Goal: Communication & Community: Answer question/provide support

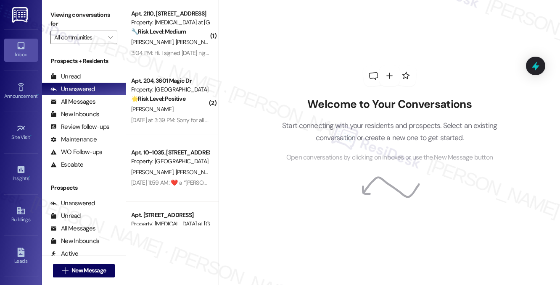
scroll to position [245, 0]
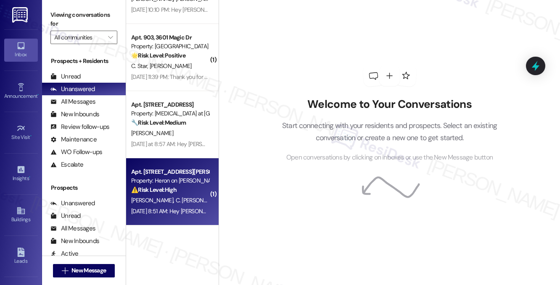
click at [183, 194] on div "⚠️ Risk Level: High The resident is reporting that their children are still hot…" at bounding box center [170, 190] width 78 height 9
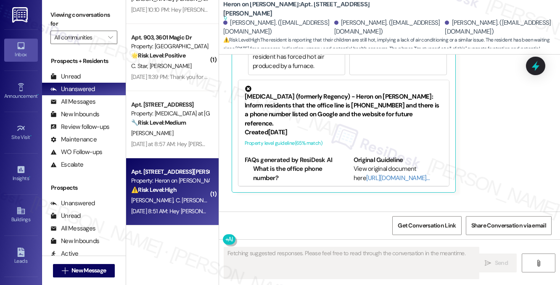
scroll to position [6582, 0]
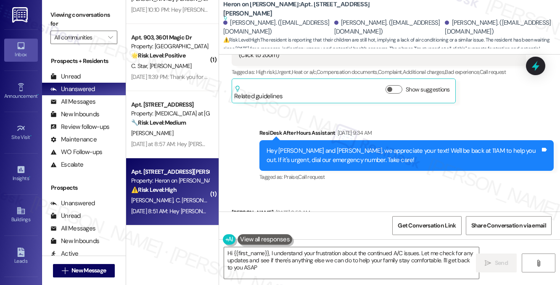
type textarea "Hi {{first_name}}, I understand your frustration about the continued A/C issues…"
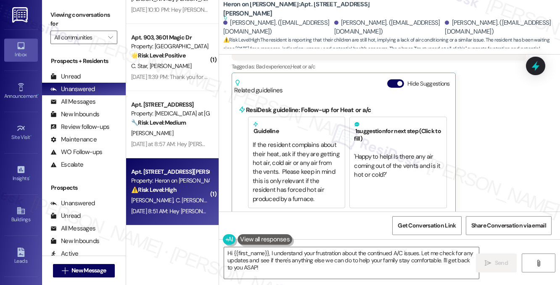
scroll to position [8731, 0]
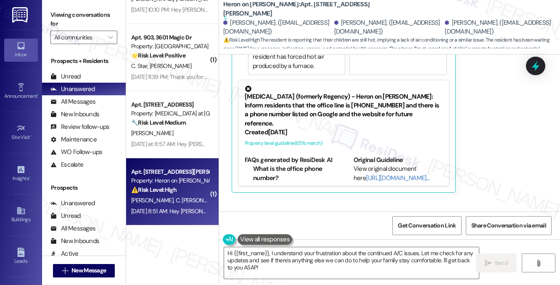
click at [393, 236] on div "Hey [PERSON_NAME] and [PERSON_NAME], we appreciate your text! We'll be back at …" at bounding box center [402, 245] width 273 height 18
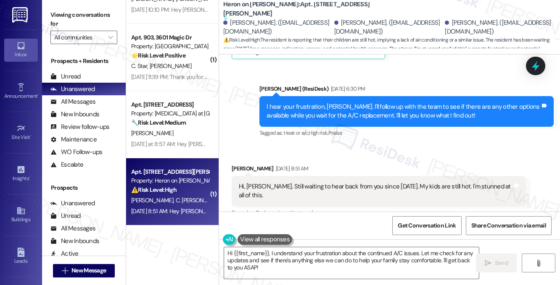
scroll to position [8437, 0]
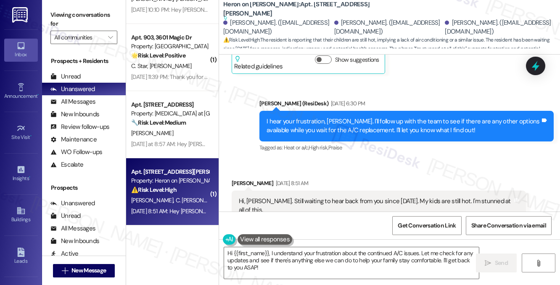
click at [294, 197] on div "Hi, [PERSON_NAME]. Still waiting to hear back from you since [DATE]. My kids ar…" at bounding box center [375, 206] width 273 height 18
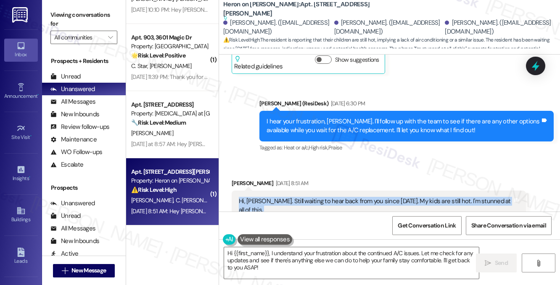
click at [294, 197] on div "Hi, [PERSON_NAME]. Still waiting to hear back from you since [DATE]. My kids ar…" at bounding box center [375, 206] width 273 height 18
click at [357, 197] on div "Hi, [PERSON_NAME]. Still waiting to hear back from you since [DATE]. My kids ar…" at bounding box center [375, 206] width 273 height 18
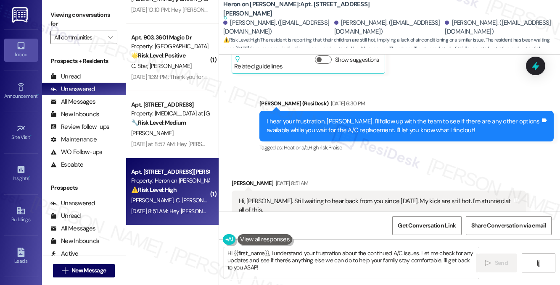
click at [376, 197] on div "Hi, [PERSON_NAME]. Still waiting to hear back from you since [DATE]. My kids ar…" at bounding box center [375, 206] width 273 height 18
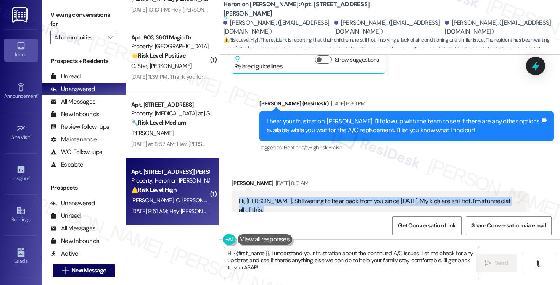
click at [376, 197] on div "Hi, [PERSON_NAME]. Still waiting to hear back from you since [DATE]. My kids ar…" at bounding box center [375, 206] width 273 height 18
click at [384, 197] on div "Hi, [PERSON_NAME]. Still waiting to hear back from you since [DATE]. My kids ar…" at bounding box center [375, 206] width 273 height 18
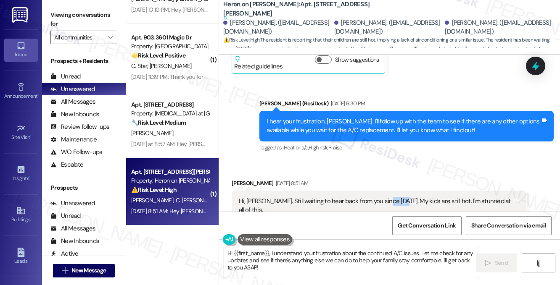
click at [384, 197] on div "Hi, [PERSON_NAME]. Still waiting to hear back from you since [DATE]. My kids ar…" at bounding box center [375, 206] width 273 height 18
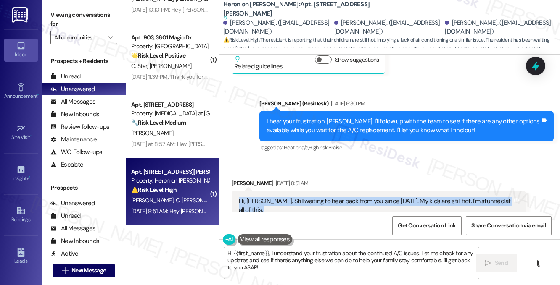
click at [384, 197] on div "Hi, [PERSON_NAME]. Still waiting to hear back from you since [DATE]. My kids ar…" at bounding box center [375, 206] width 273 height 18
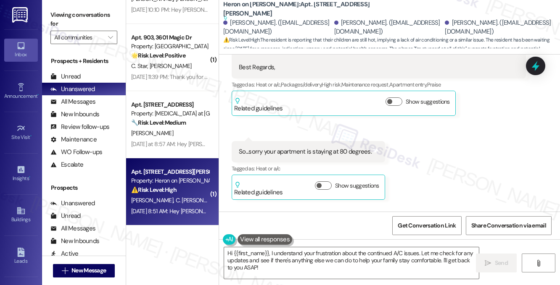
click at [360, 243] on div "I hear your frustration, [PERSON_NAME]. I'll follow up with the team to see if …" at bounding box center [402, 252] width 273 height 18
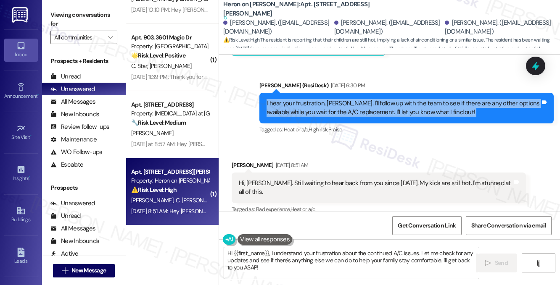
scroll to position [8563, 0]
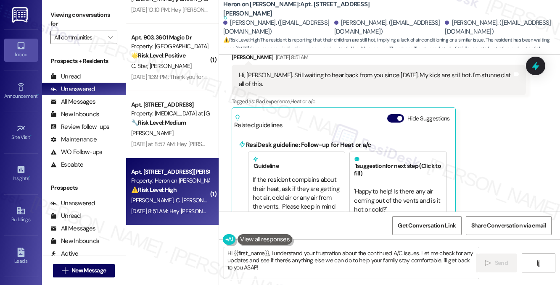
drag, startPoint x: 106, startPoint y: 17, endPoint x: 183, endPoint y: 35, distance: 79.4
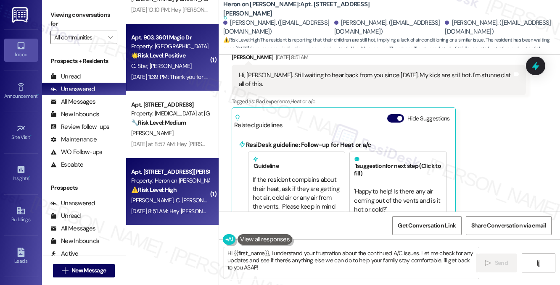
click at [106, 17] on label "Viewing conversations for" at bounding box center [83, 19] width 67 height 22
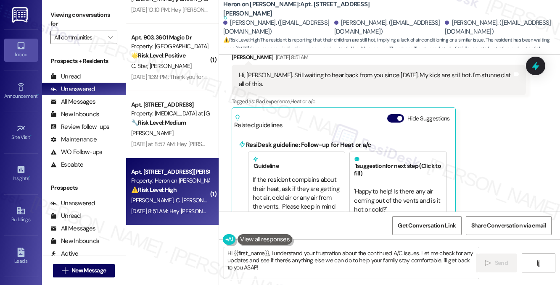
click at [497, 110] on div "[PERSON_NAME] [DATE] 8:51 AM Hi, [PERSON_NAME]. Still waiting to hear back from…" at bounding box center [378, 207] width 294 height 308
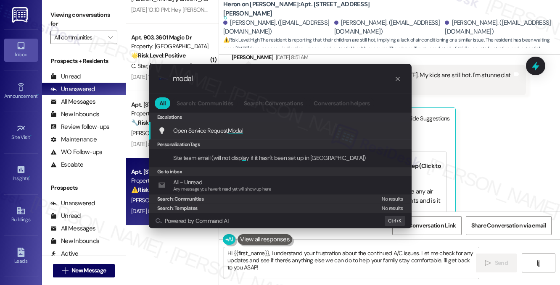
type input "modal"
click at [232, 127] on span "Modal" at bounding box center [236, 131] width 16 height 8
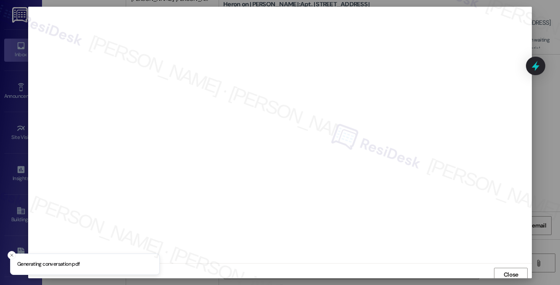
scroll to position [3, 0]
click at [512, 271] on span "Close" at bounding box center [510, 272] width 15 height 9
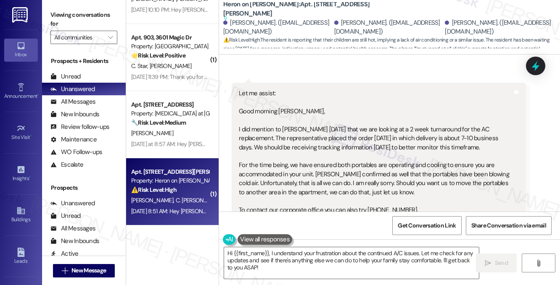
scroll to position [8101, 0]
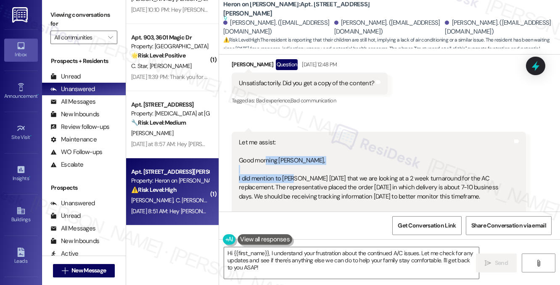
drag, startPoint x: 266, startPoint y: 91, endPoint x: 291, endPoint y: 108, distance: 29.6
click at [291, 138] on div "Let me assist: Good morning [PERSON_NAME], I did mention to [PERSON_NAME] [DATE…" at bounding box center [375, 210] width 273 height 144
click at [313, 138] on div "Let me assist: Good morning [PERSON_NAME], I did mention to [PERSON_NAME] [DATE…" at bounding box center [375, 210] width 273 height 144
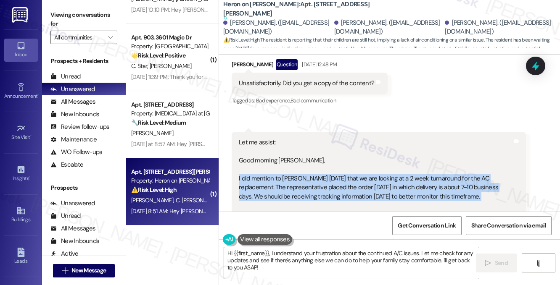
click at [313, 138] on div "Let me assist: Good morning [PERSON_NAME], I did mention to [PERSON_NAME] [DATE…" at bounding box center [375, 210] width 273 height 144
click at [349, 138] on div "Let me assist: Good morning [PERSON_NAME], I did mention to [PERSON_NAME] [DATE…" at bounding box center [375, 210] width 273 height 144
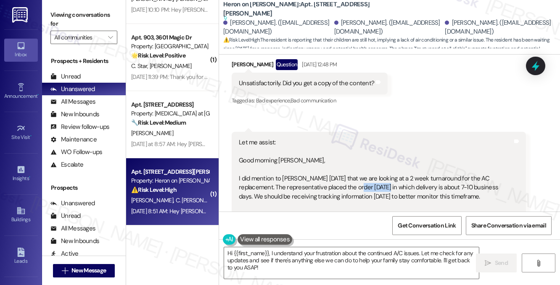
click at [349, 138] on div "Let me assist: Good morning [PERSON_NAME], I did mention to [PERSON_NAME] [DATE…" at bounding box center [375, 210] width 273 height 144
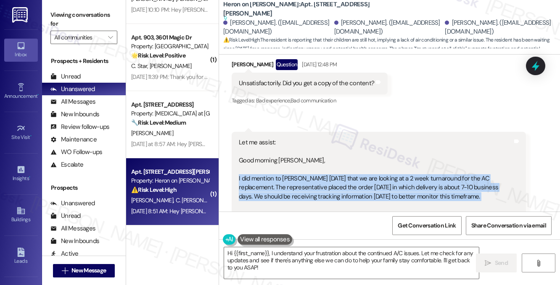
click at [350, 138] on div "Let me assist: Good morning [PERSON_NAME], I did mention to [PERSON_NAME] [DATE…" at bounding box center [375, 210] width 273 height 144
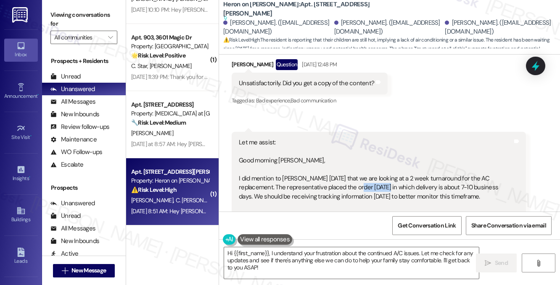
click at [350, 138] on div "Let me assist: Good morning [PERSON_NAME], I did mention to [PERSON_NAME] [DATE…" at bounding box center [375, 210] width 273 height 144
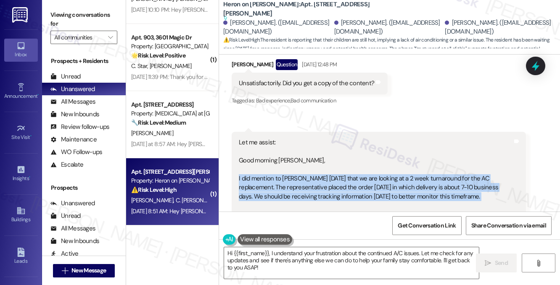
click at [350, 138] on div "Let me assist: Good morning [PERSON_NAME], I did mention to [PERSON_NAME] [DATE…" at bounding box center [375, 210] width 273 height 144
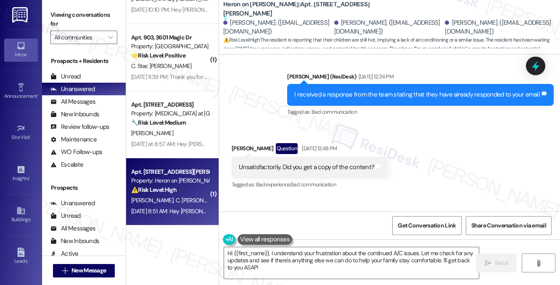
click at [353, 157] on div "Unsatisfactorily. Did you get a copy of the content? Tags and notes" at bounding box center [309, 167] width 156 height 21
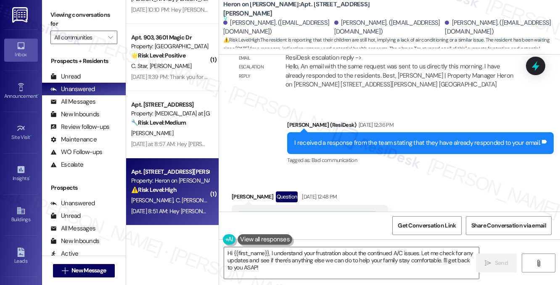
scroll to position [7891, 0]
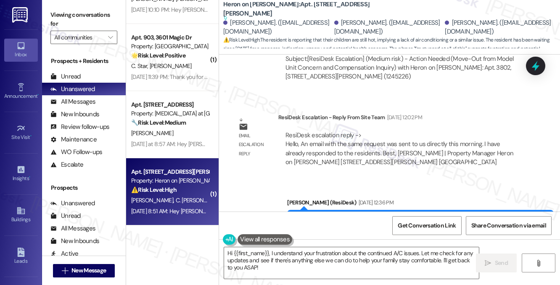
click at [375, 216] on div "I received a response from the team stating that they have already responded to…" at bounding box center [417, 220] width 246 height 9
click at [356, 216] on div "I received a response from the team stating that they have already responded to…" at bounding box center [417, 220] width 246 height 9
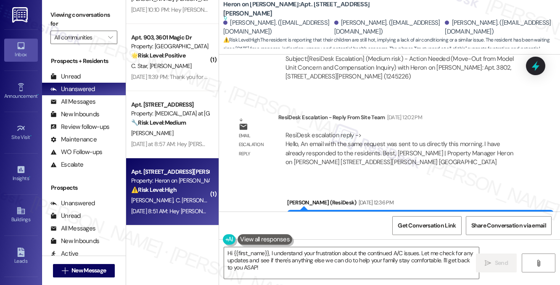
click at [356, 216] on div "I received a response from the team stating that they have already responded to…" at bounding box center [417, 220] width 246 height 9
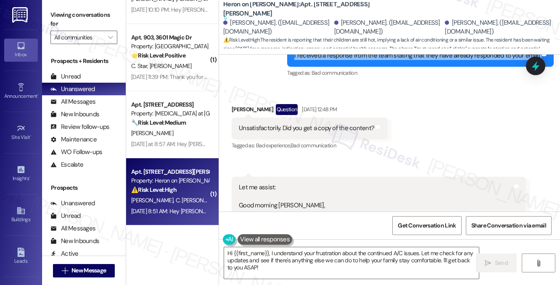
scroll to position [8101, 0]
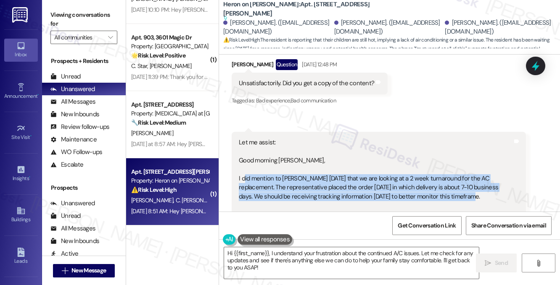
drag, startPoint x: 245, startPoint y: 108, endPoint x: 449, endPoint y: 127, distance: 205.4
click at [449, 138] on div "Let me assist: Good morning [PERSON_NAME], I did mention to [PERSON_NAME] [DATE…" at bounding box center [375, 210] width 273 height 144
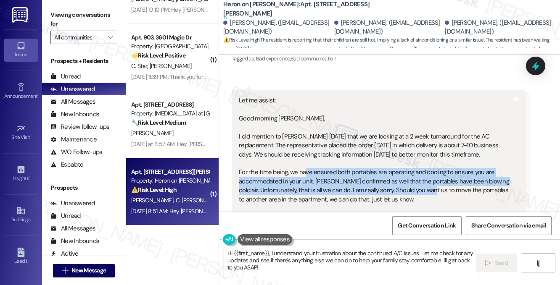
drag, startPoint x: 304, startPoint y: 105, endPoint x: 430, endPoint y: 126, distance: 127.7
click at [430, 126] on div "Let me assist: Good morning [PERSON_NAME], I did mention to [PERSON_NAME] [DATE…" at bounding box center [375, 168] width 273 height 144
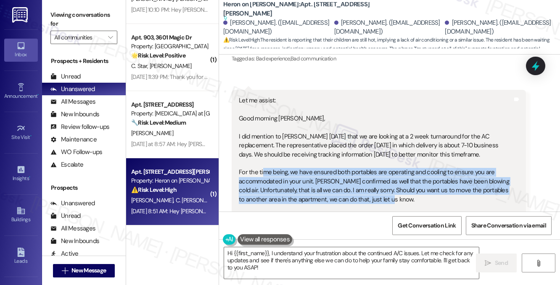
drag, startPoint x: 430, startPoint y: 133, endPoint x: 261, endPoint y: 108, distance: 170.6
click at [261, 108] on div "Let me assist: Good morning [PERSON_NAME], I did mention to [PERSON_NAME] [DATE…" at bounding box center [375, 168] width 273 height 144
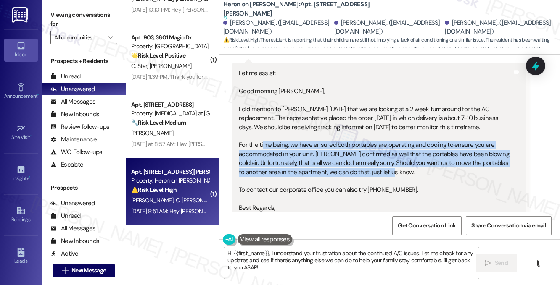
scroll to position [8185, 0]
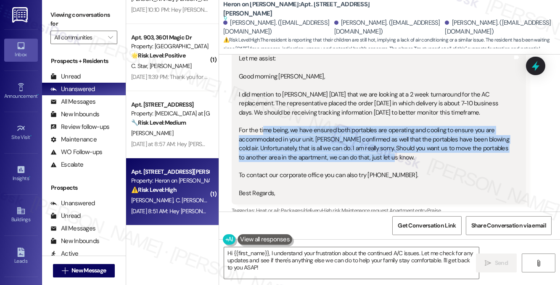
click at [297, 82] on div "Let me assist: Good morning [PERSON_NAME], I did mention to [PERSON_NAME] [DATE…" at bounding box center [375, 126] width 273 height 144
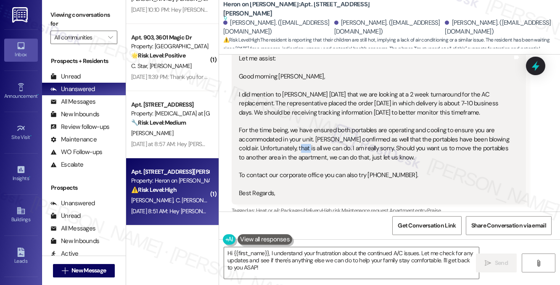
click at [297, 82] on div "Let me assist: Good morning [PERSON_NAME], I did mention to [PERSON_NAME] [DATE…" at bounding box center [375, 126] width 273 height 144
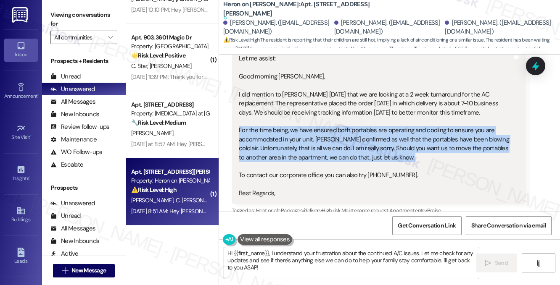
click at [297, 82] on div "Let me assist: Good morning [PERSON_NAME], I did mention to [PERSON_NAME] [DATE…" at bounding box center [375, 126] width 273 height 144
click at [337, 82] on div "Let me assist: Good morning [PERSON_NAME], I did mention to [PERSON_NAME] [DATE…" at bounding box center [375, 126] width 273 height 144
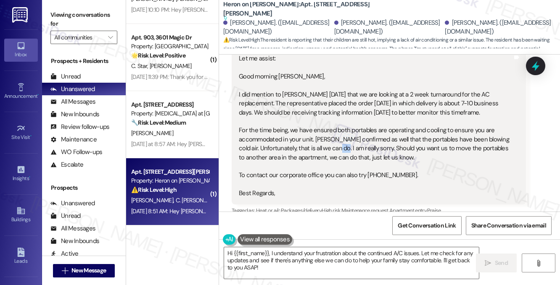
click at [337, 82] on div "Let me assist: Good morning [PERSON_NAME], I did mention to [PERSON_NAME] [DATE…" at bounding box center [375, 126] width 273 height 144
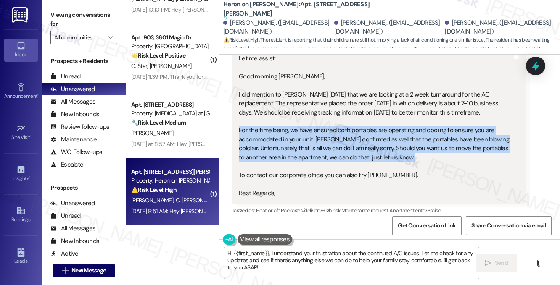
click at [337, 82] on div "Let me assist: Good morning [PERSON_NAME], I did mention to [PERSON_NAME] [DATE…" at bounding box center [375, 126] width 273 height 144
click at [381, 90] on div "Let me assist: Good morning [PERSON_NAME], I did mention to [PERSON_NAME] [DATE…" at bounding box center [375, 126] width 273 height 144
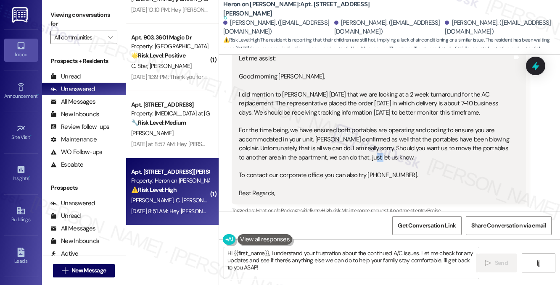
click at [381, 90] on div "Let me assist: Good morning [PERSON_NAME], I did mention to [PERSON_NAME] [DATE…" at bounding box center [375, 126] width 273 height 144
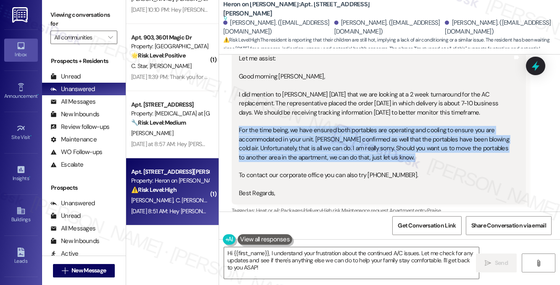
click at [381, 90] on div "Let me assist: Good morning [PERSON_NAME], I did mention to [PERSON_NAME] [DATE…" at bounding box center [375, 126] width 273 height 144
click at [408, 89] on div "Let me assist: Good morning [PERSON_NAME], I did mention to [PERSON_NAME] [DATE…" at bounding box center [375, 126] width 273 height 144
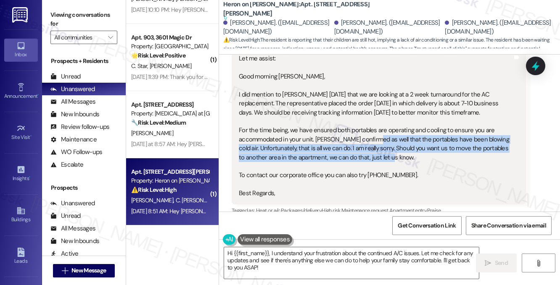
drag, startPoint x: 421, startPoint y: 94, endPoint x: 372, endPoint y: 77, distance: 51.9
click at [372, 77] on div "Let me assist: Good morning [PERSON_NAME], I did mention to [PERSON_NAME] [DATE…" at bounding box center [375, 126] width 273 height 144
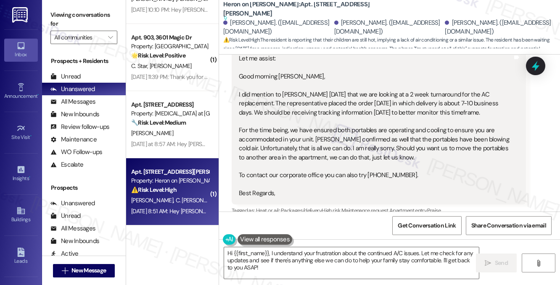
click at [325, 106] on div "Let me assist: Good morning [PERSON_NAME], I did mention to [PERSON_NAME] [DATE…" at bounding box center [375, 126] width 273 height 144
click at [324, 107] on div "Let me assist: Good morning [PERSON_NAME], I did mention to [PERSON_NAME] [DATE…" at bounding box center [375, 126] width 273 height 144
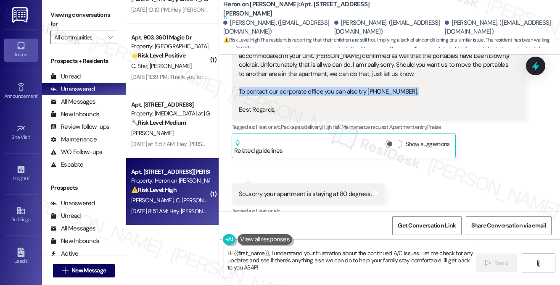
scroll to position [8269, 0]
click at [316, 189] on div "So...sorry your apartment is staying at 80 degrees." at bounding box center [305, 193] width 133 height 9
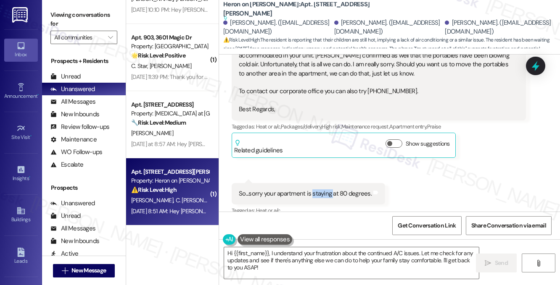
click at [316, 189] on div "So...sorry your apartment is staying at 80 degrees." at bounding box center [305, 193] width 133 height 9
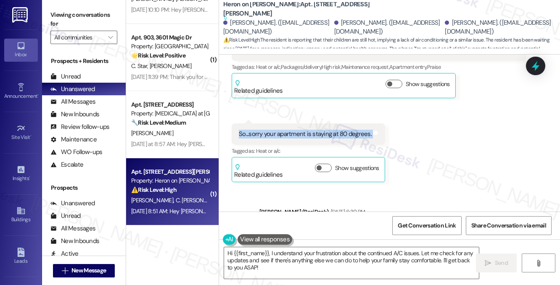
scroll to position [8395, 0]
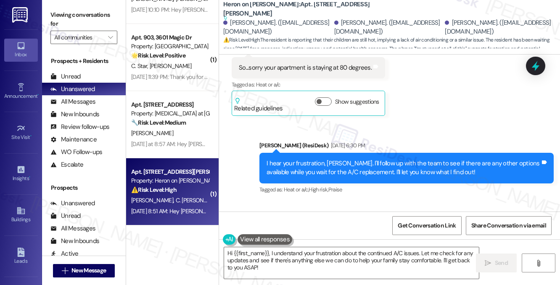
click at [324, 159] on div "I hear your frustration, [PERSON_NAME]. I'll follow up with the team to see if …" at bounding box center [402, 168] width 273 height 18
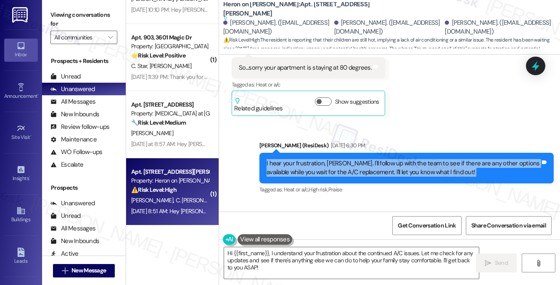
click at [324, 159] on div "I hear your frustration, [PERSON_NAME]. I'll follow up with the team to see if …" at bounding box center [402, 168] width 273 height 18
click at [411, 159] on div "I hear your frustration, [PERSON_NAME]. I'll follow up with the team to see if …" at bounding box center [402, 168] width 273 height 18
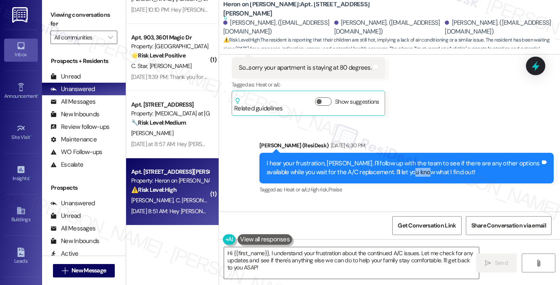
click at [411, 159] on div "I hear your frustration, [PERSON_NAME]. I'll follow up with the team to see if …" at bounding box center [402, 168] width 273 height 18
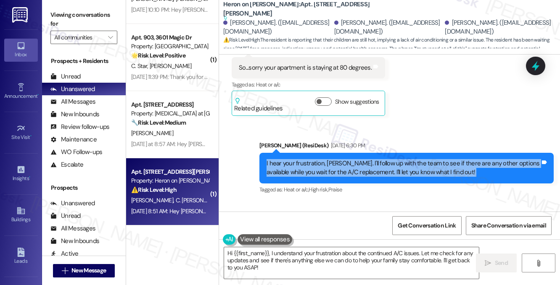
click at [411, 159] on div "I hear your frustration, [PERSON_NAME]. I'll follow up with the team to see if …" at bounding box center [402, 168] width 273 height 18
click at [386, 159] on div "I hear your frustration, [PERSON_NAME]. I'll follow up with the team to see if …" at bounding box center [402, 168] width 273 height 18
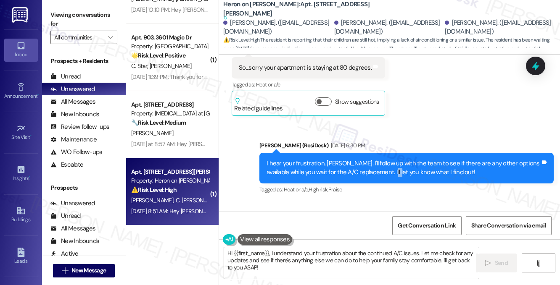
click at [386, 159] on div "I hear your frustration, [PERSON_NAME]. I'll follow up with the team to see if …" at bounding box center [402, 168] width 273 height 18
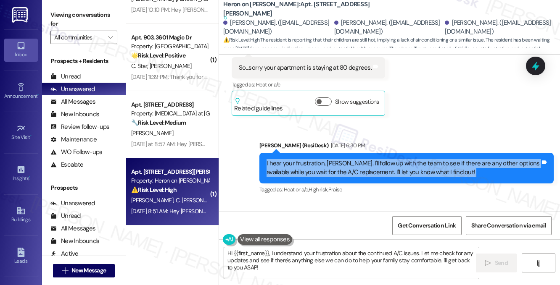
click at [386, 159] on div "I hear your frustration, [PERSON_NAME]. I'll follow up with the team to see if …" at bounding box center [402, 168] width 273 height 18
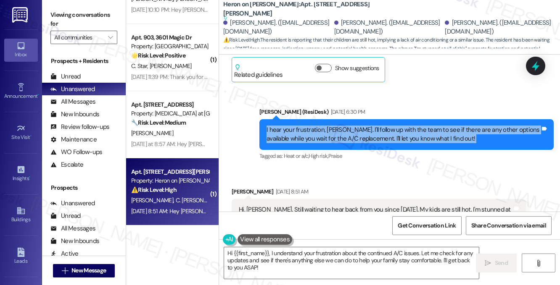
scroll to position [8479, 0]
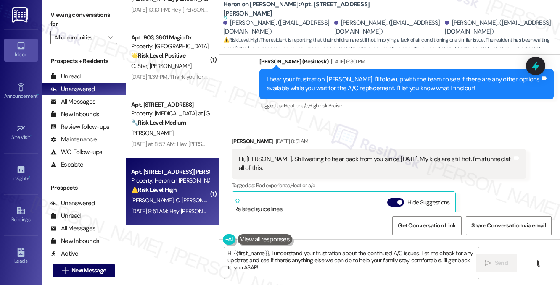
click at [333, 155] on div "Hi, [PERSON_NAME]. Still waiting to hear back from you since [DATE]. My kids ar…" at bounding box center [375, 164] width 273 height 18
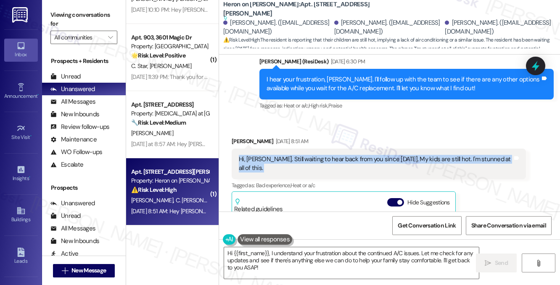
click at [333, 155] on div "Hi, [PERSON_NAME]. Still waiting to hear back from you since [DATE]. My kids ar…" at bounding box center [375, 164] width 273 height 18
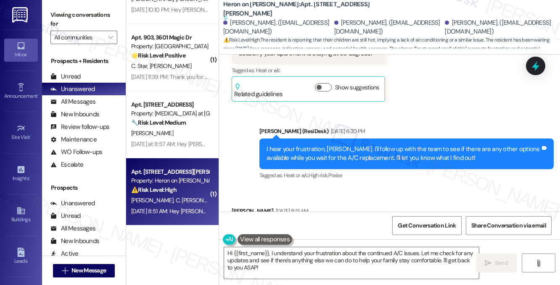
scroll to position [8395, 0]
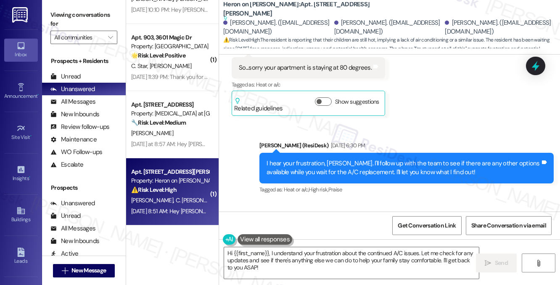
click at [349, 159] on div "I hear your frustration, [PERSON_NAME]. I'll follow up with the team to see if …" at bounding box center [402, 168] width 273 height 18
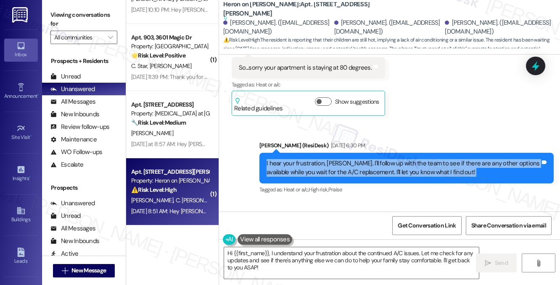
click at [349, 159] on div "I hear your frustration, [PERSON_NAME]. I'll follow up with the team to see if …" at bounding box center [402, 168] width 273 height 18
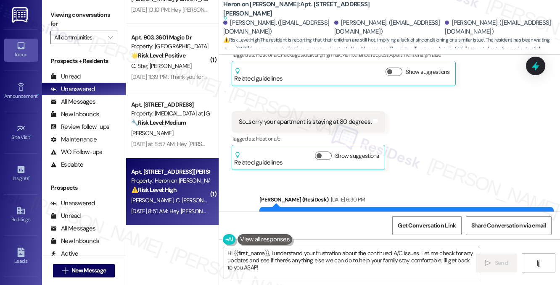
scroll to position [8269, 0]
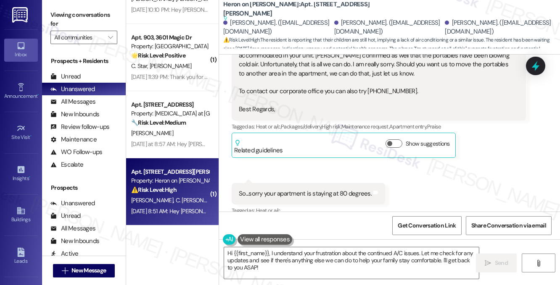
copy div "I hear your frustration, [PERSON_NAME]. I'll follow up with the team to see if …"
click at [94, 18] on label "Viewing conversations for" at bounding box center [83, 19] width 67 height 22
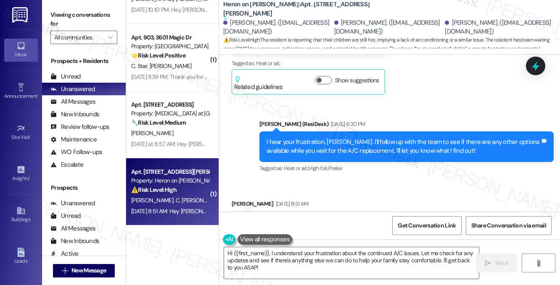
scroll to position [8479, 0]
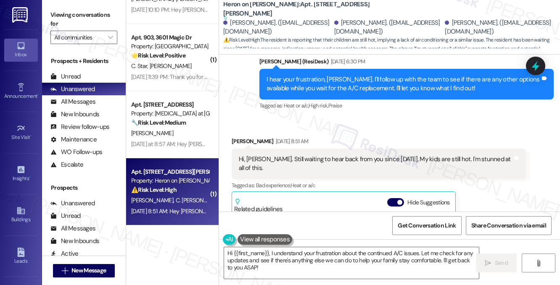
click at [282, 155] on div "Hi, [PERSON_NAME]. Still waiting to hear back from you since [DATE]. My kids ar…" at bounding box center [375, 164] width 273 height 18
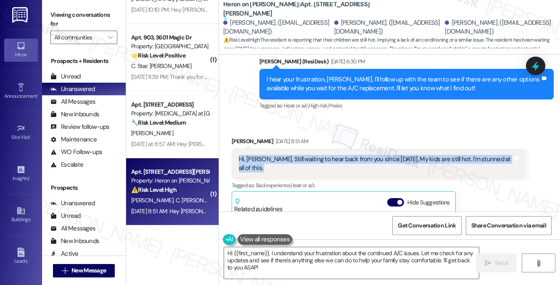
click at [282, 155] on div "Hi, [PERSON_NAME]. Still waiting to hear back from you since [DATE]. My kids ar…" at bounding box center [375, 164] width 273 height 18
copy div "Hi, [PERSON_NAME]. Still waiting to hear back from you since [DATE]. My kids ar…"
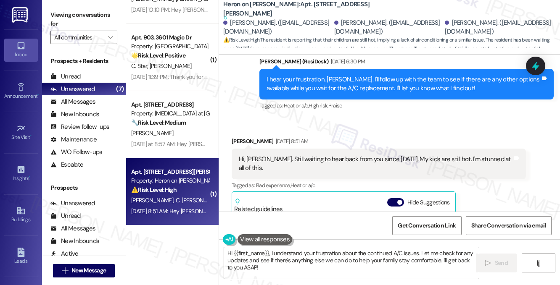
click at [50, 6] on div "Viewing conversations for All communities " at bounding box center [84, 26] width 84 height 53
click at [325, 155] on div "Hi, [PERSON_NAME]. Still waiting to hear back from you since [DATE]. My kids ar…" at bounding box center [375, 164] width 273 height 18
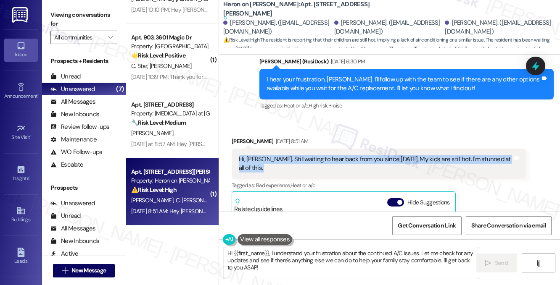
click at [325, 155] on div "Hi, [PERSON_NAME]. Still waiting to hear back from you since [DATE]. My kids ar…" at bounding box center [375, 164] width 273 height 18
click at [346, 257] on textarea "Hi {{first_name}}, I understand your frustration about the continued A/C issues…" at bounding box center [351, 263] width 255 height 32
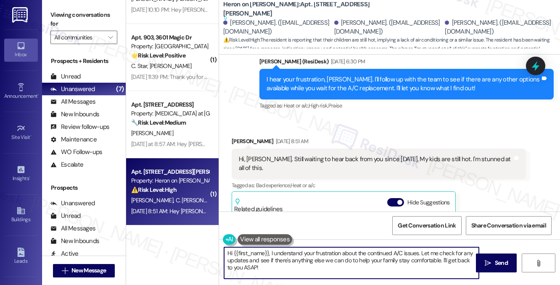
click at [346, 257] on textarea "Hi {{first_name}}, I understand your frustration about the continued A/C issues…" at bounding box center [351, 263] width 255 height 32
click at [364, 253] on textarea "Hi {{first_name}}, I understand your frustration about the continued A/C issues…" at bounding box center [351, 263] width 255 height 32
click at [391, 253] on textarea "Hi {{first_name}}, I understand your frustration about the continued A/C issues…" at bounding box center [351, 263] width 255 height 32
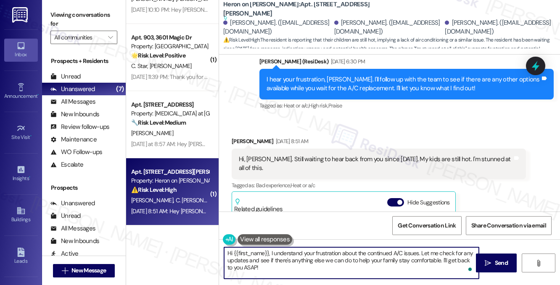
click at [391, 253] on textarea "Hi {{first_name}}, I understand your frustration about the continued A/C issues…" at bounding box center [351, 263] width 255 height 32
click at [426, 252] on textarea "Hi {{first_name}}, I understand your frustration about the continued A/C issues…" at bounding box center [351, 263] width 255 height 32
drag, startPoint x: 439, startPoint y: 253, endPoint x: 438, endPoint y: 261, distance: 7.7
click at [438, 261] on textarea "Hi {{first_name}}, I understand your frustration about the continued A/C issues…" at bounding box center [351, 263] width 255 height 32
click at [340, 262] on textarea "Hi {{first_name}}, I understand your frustration about the continued A/C issues…" at bounding box center [351, 263] width 255 height 32
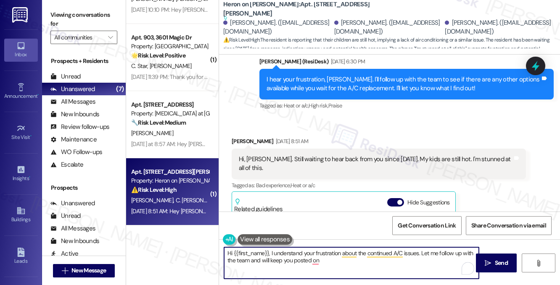
type textarea "Hi {{first_name}}, I understand your frustration about the continued A/C issues…"
